Goal: Task Accomplishment & Management: Manage account settings

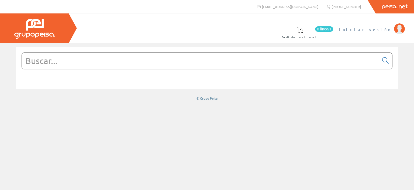
click at [396, 30] on img at bounding box center [399, 28] width 11 height 11
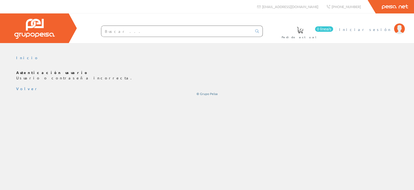
click at [375, 29] on span "Iniciar sesión" at bounding box center [365, 29] width 52 height 5
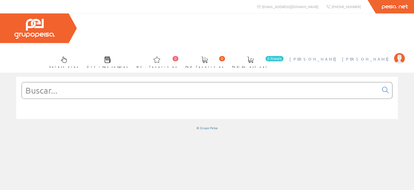
click at [402, 53] on img at bounding box center [399, 58] width 11 height 11
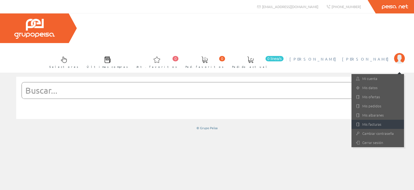
click at [375, 120] on link "Mis facturas" at bounding box center [378, 124] width 53 height 9
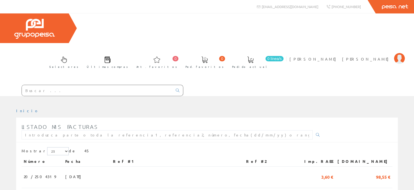
scroll to position [85, 0]
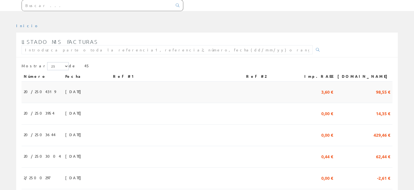
click at [108, 82] on td "[DATE]" at bounding box center [87, 93] width 48 height 22
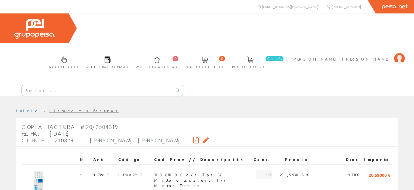
click at [193, 138] on icon at bounding box center [196, 140] width 6 height 4
click at [203, 138] on icon at bounding box center [206, 140] width 6 height 4
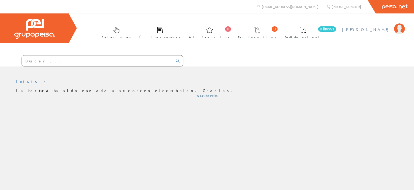
click at [402, 30] on img at bounding box center [399, 28] width 11 height 11
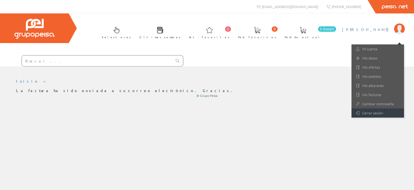
click at [375, 111] on link "Cerrar sesión" at bounding box center [378, 113] width 53 height 9
